Goal: Information Seeking & Learning: Learn about a topic

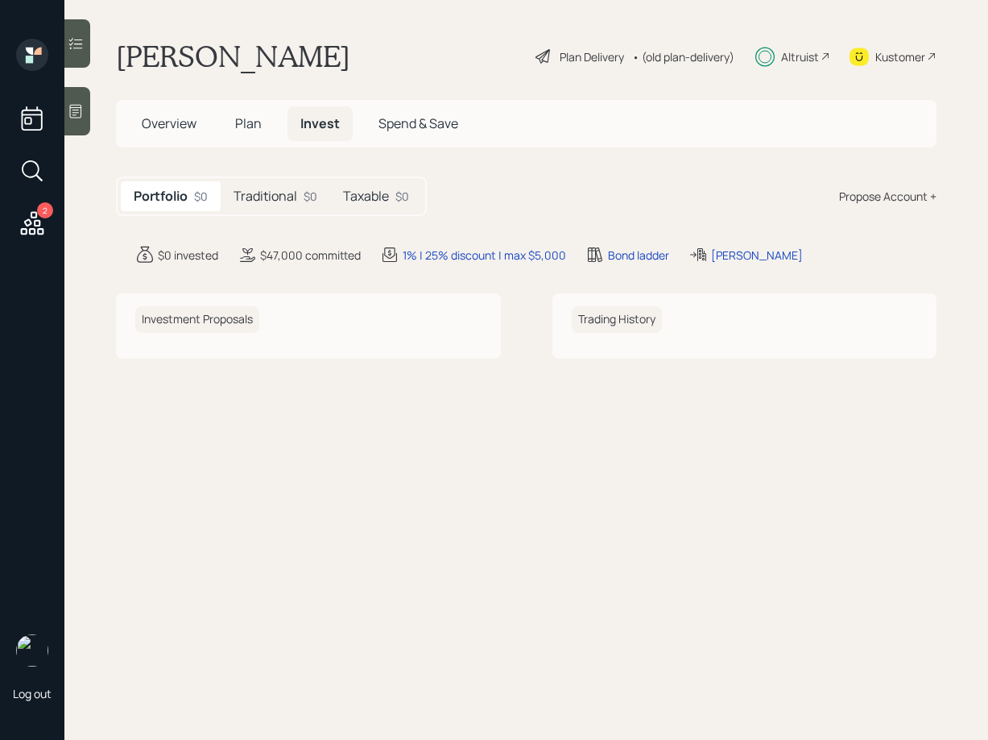
click at [672, 56] on div "• (old plan-delivery)" at bounding box center [683, 56] width 102 height 17
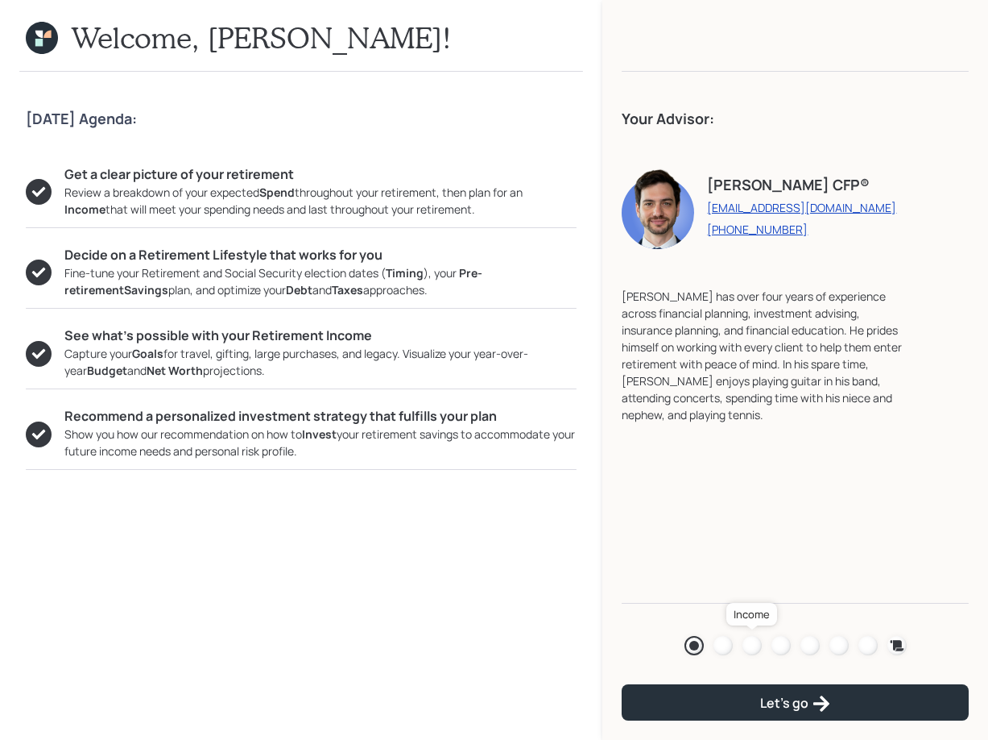
click at [756, 644] on div at bounding box center [752, 645] width 19 height 19
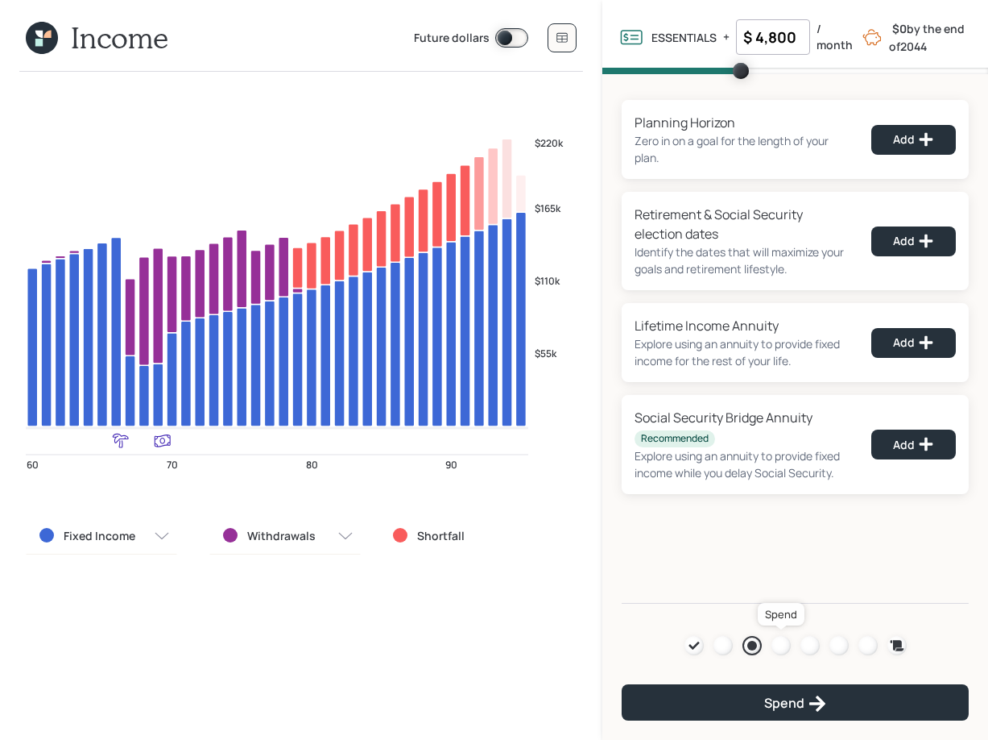
click at [777, 636] on div at bounding box center [781, 645] width 19 height 19
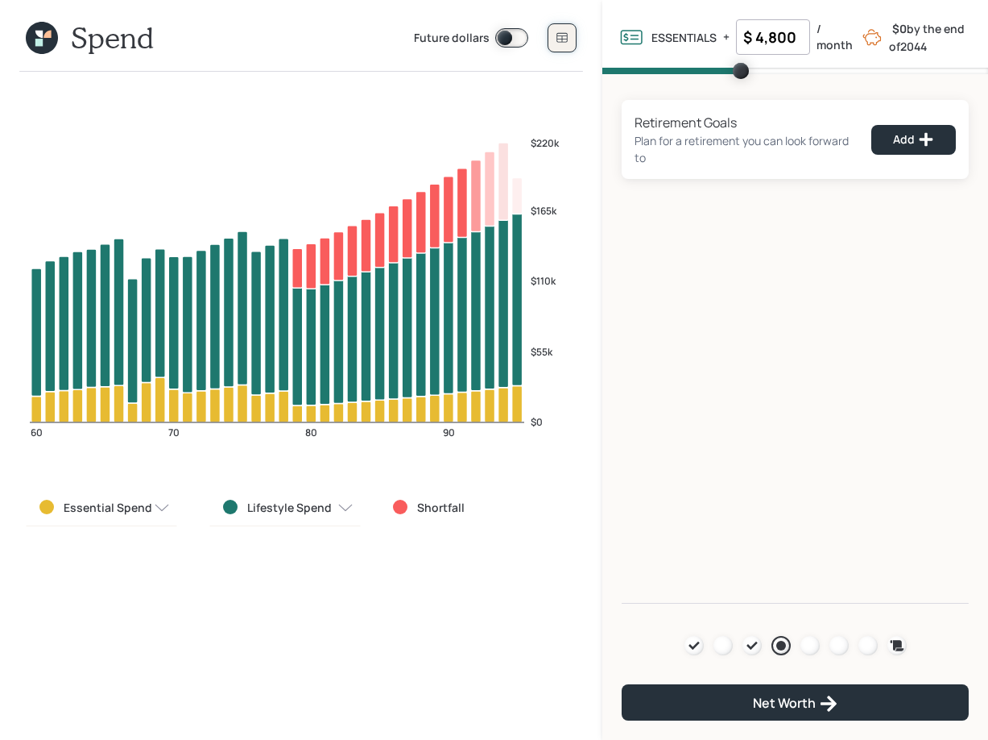
click at [560, 34] on icon at bounding box center [562, 37] width 13 height 13
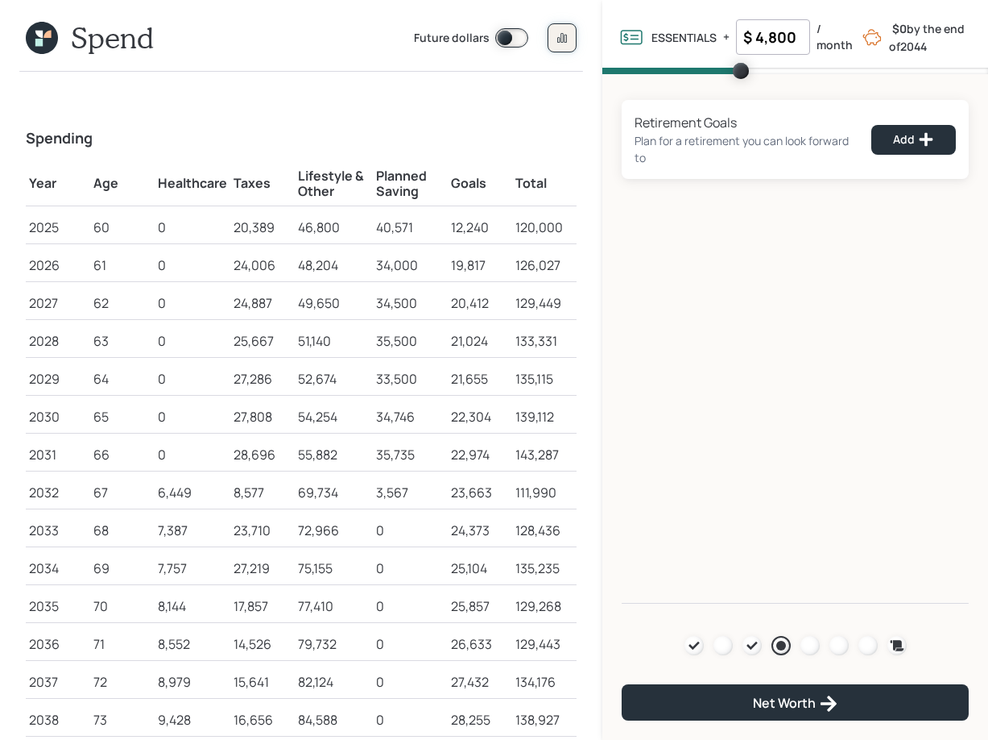
click at [566, 32] on icon at bounding box center [562, 37] width 13 height 13
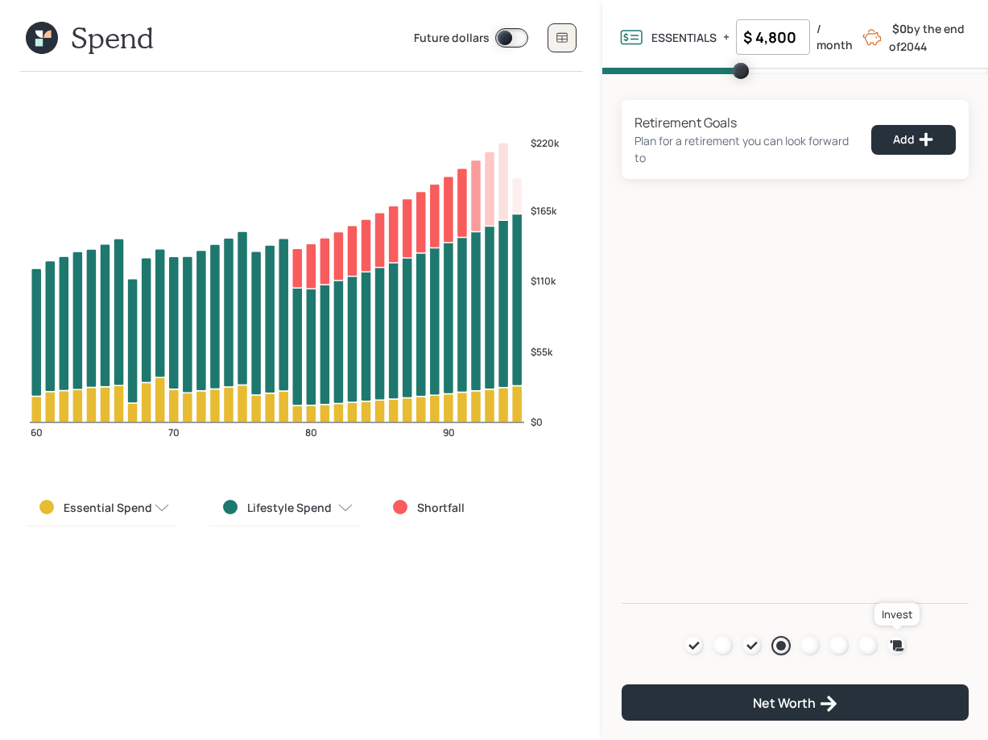
click at [897, 653] on div at bounding box center [897, 645] width 19 height 19
